Goal: Answer question/provide support

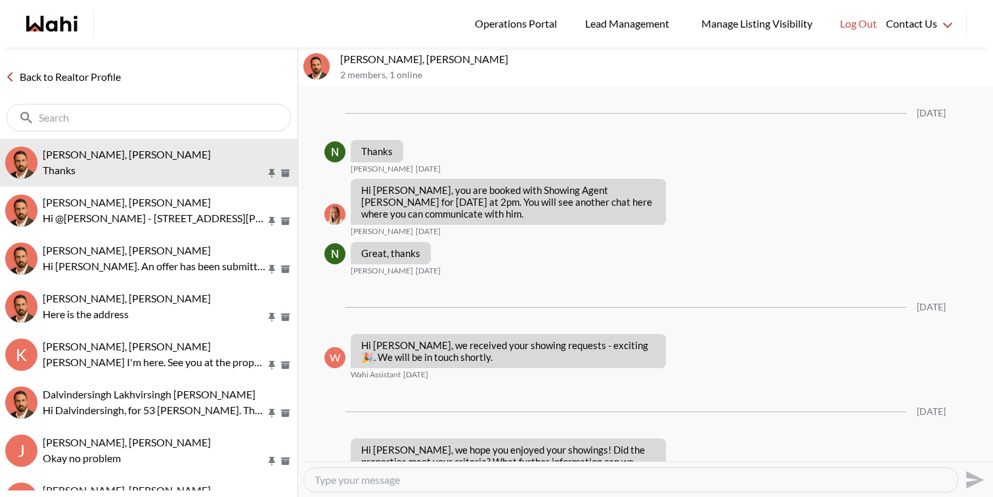
scroll to position [1984, 0]
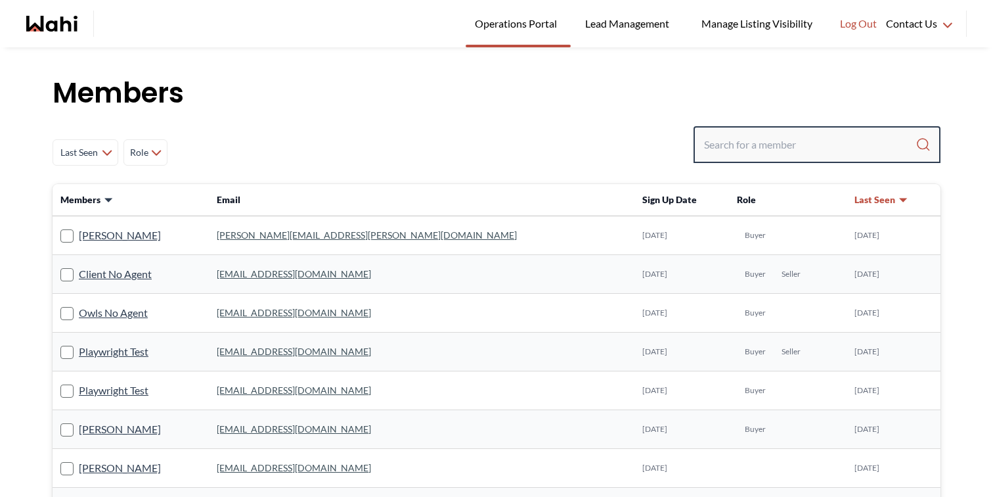
click at [737, 154] on input "Search input" at bounding box center [810, 145] width 212 height 24
click at [729, 143] on input "Search input" at bounding box center [810, 145] width 212 height 24
paste input "[EMAIL_ADDRESS][DOMAIN_NAME]"
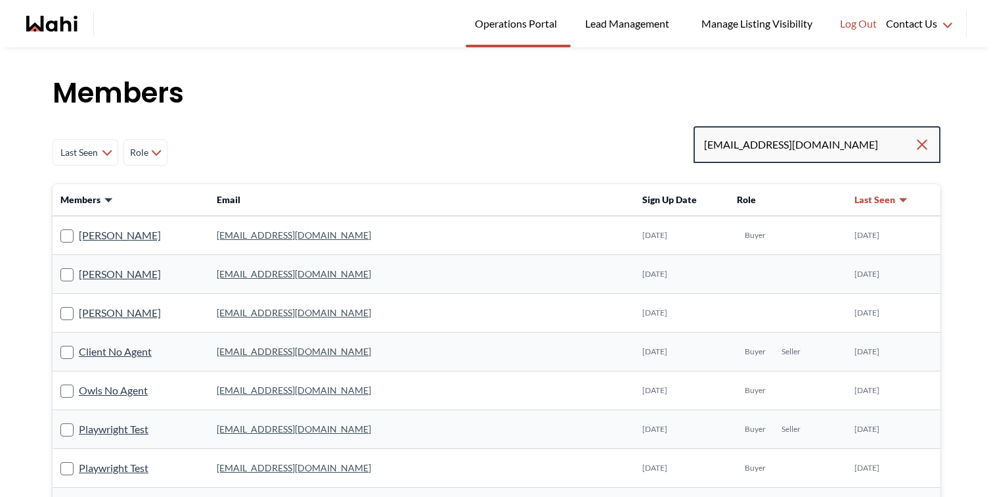
type input "liuhongchen@gmail.com"
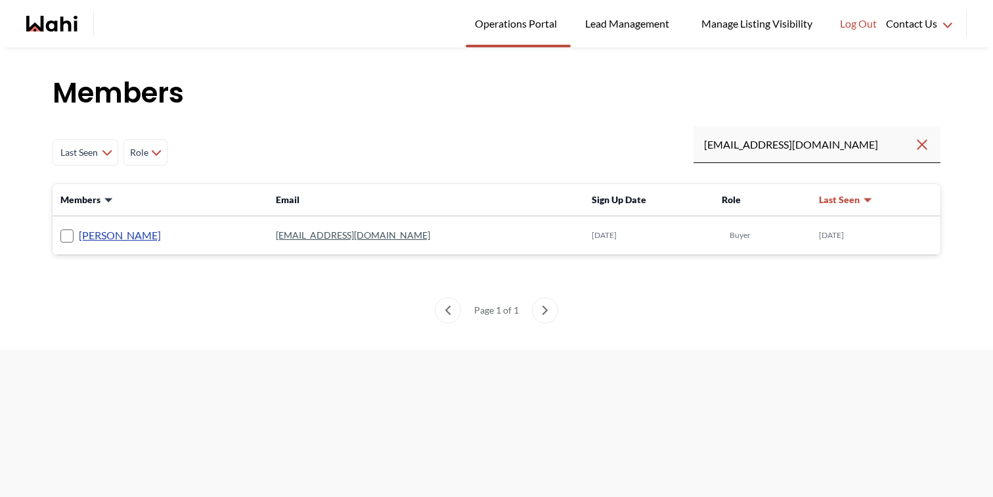
click at [135, 234] on link "liuhong chen" at bounding box center [120, 235] width 82 height 17
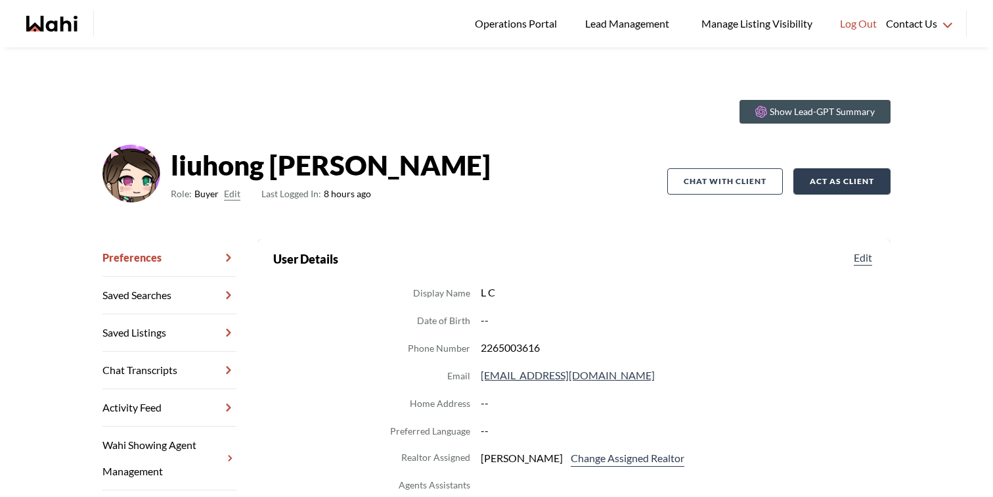
click at [822, 171] on button "Act as Client" at bounding box center [842, 181] width 97 height 26
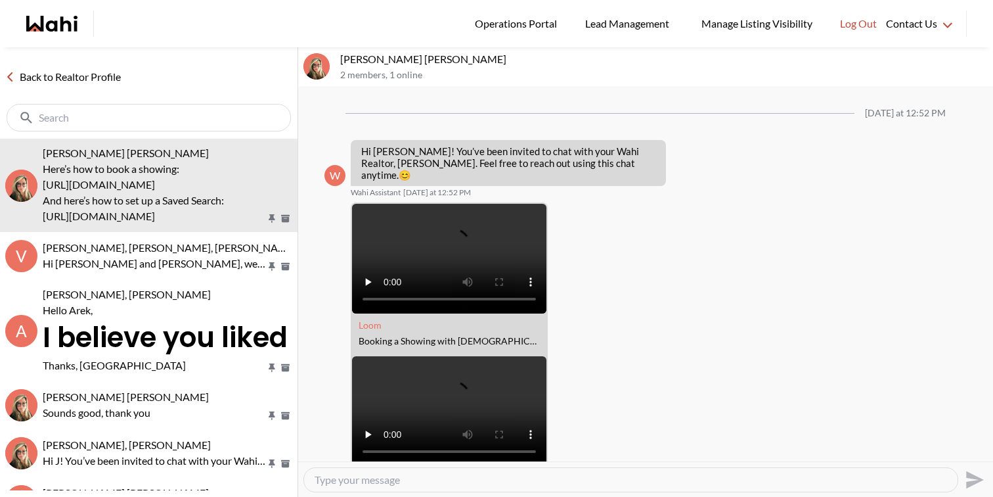
scroll to position [204, 0]
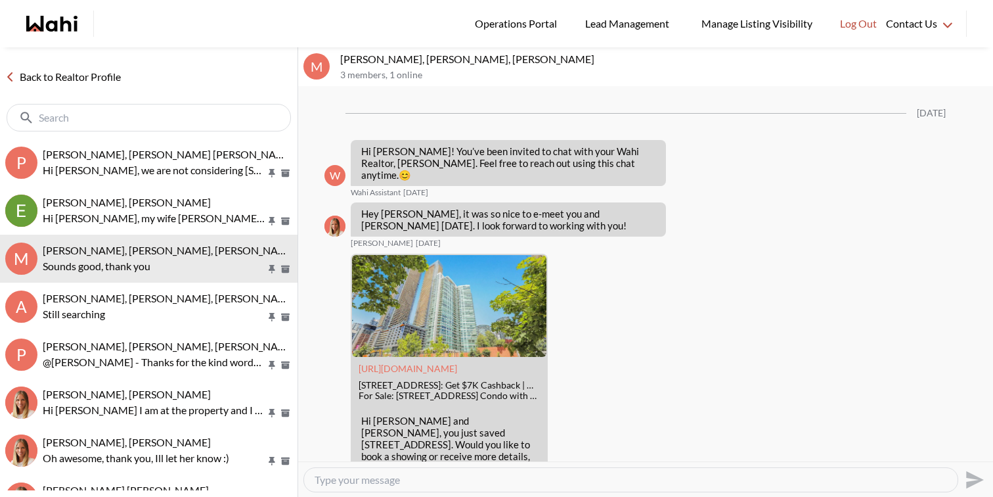
scroll to position [1561, 0]
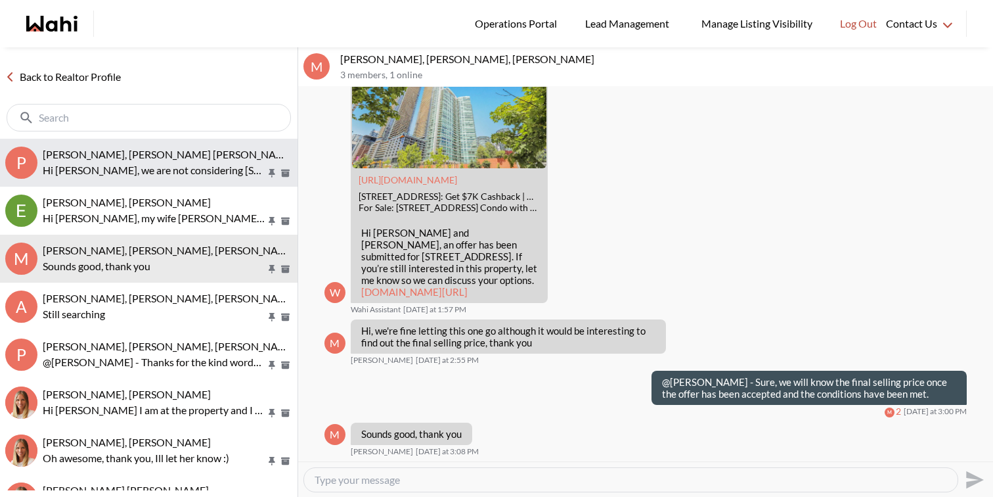
click at [150, 166] on p "Hi [PERSON_NAME], we are not considering [STREET_ADDRESS]" at bounding box center [154, 170] width 223 height 16
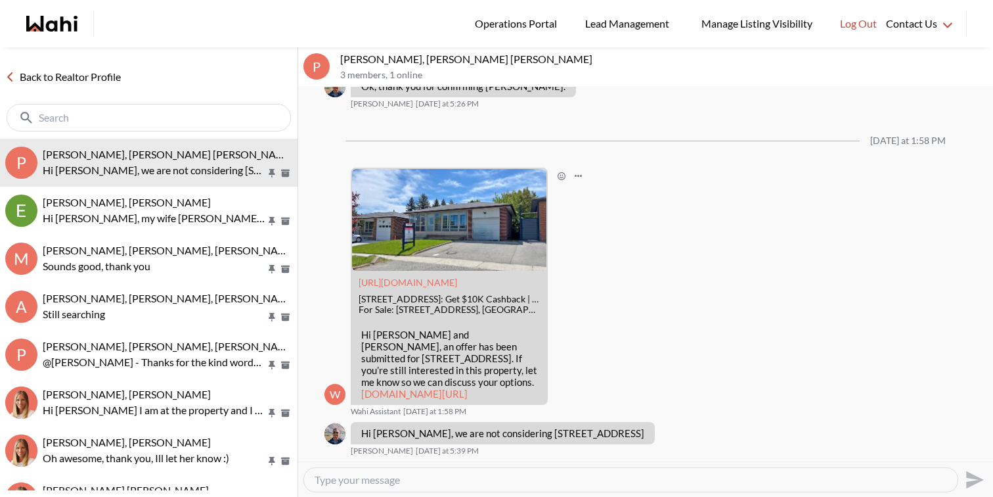
scroll to position [2089, 0]
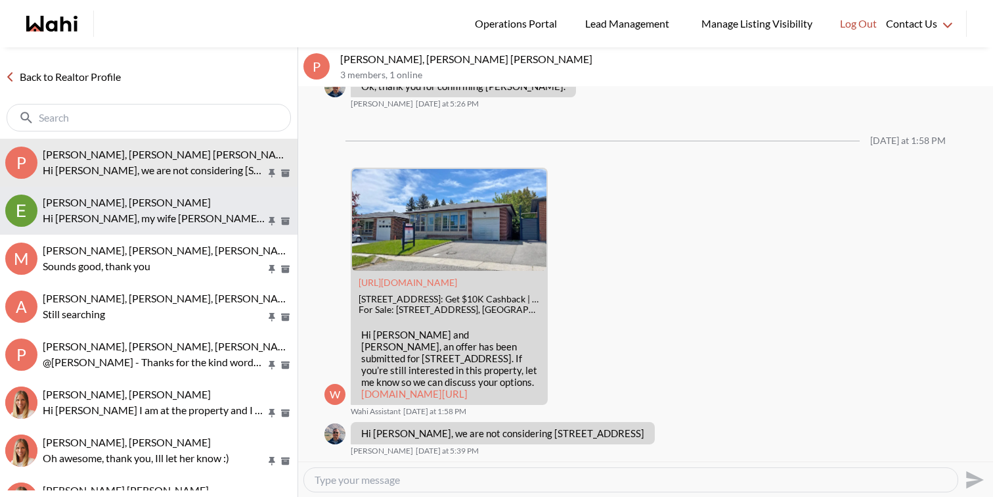
click at [141, 206] on span "[PERSON_NAME], [PERSON_NAME]" at bounding box center [127, 202] width 168 height 12
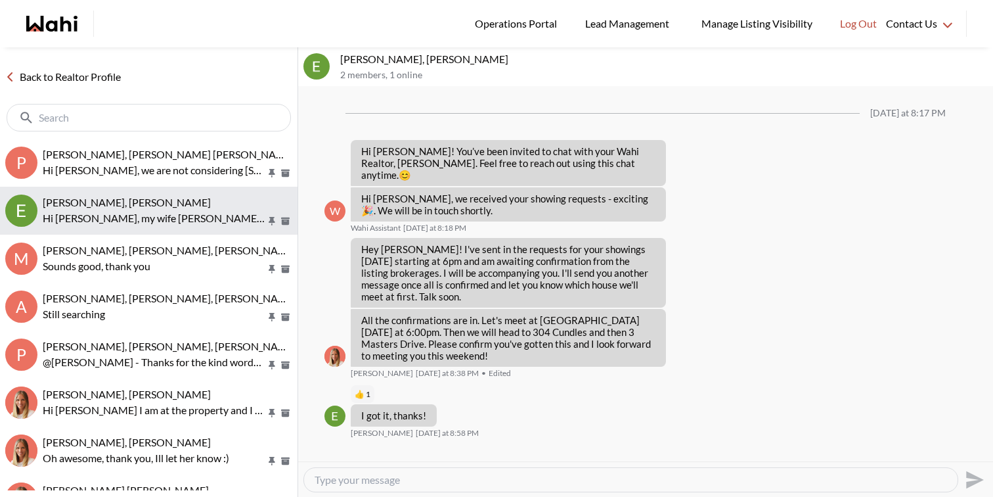
scroll to position [259, 0]
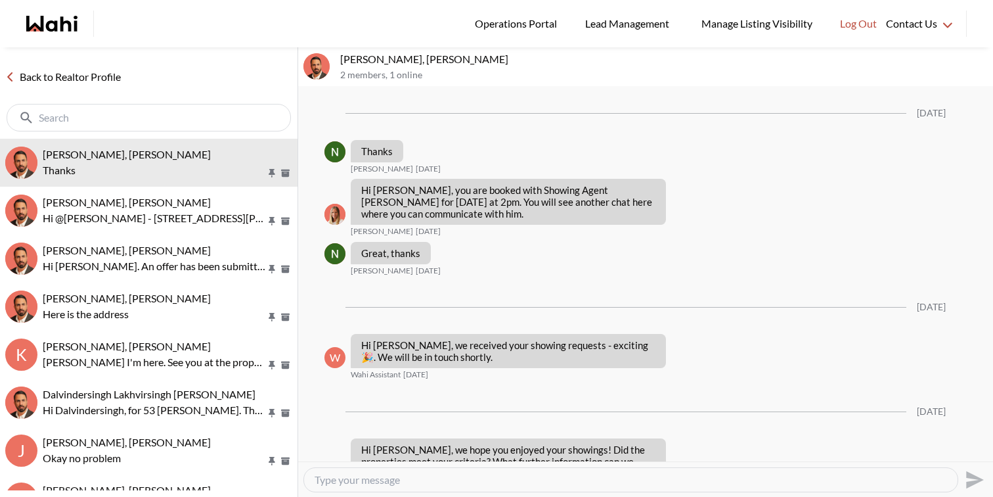
scroll to position [1984, 0]
